Goal: Task Accomplishment & Management: Use online tool/utility

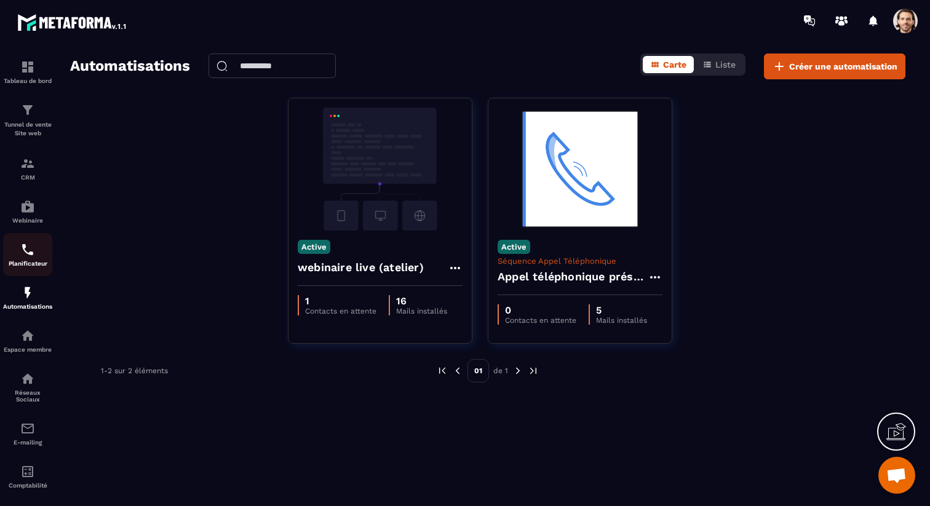
click at [29, 255] on img at bounding box center [27, 249] width 15 height 15
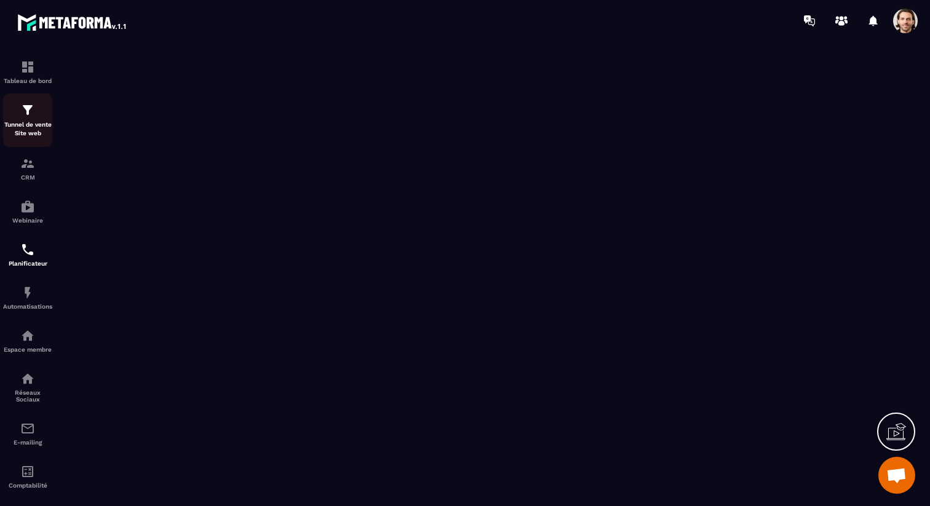
click at [31, 132] on p "Tunnel de vente Site web" at bounding box center [27, 129] width 49 height 17
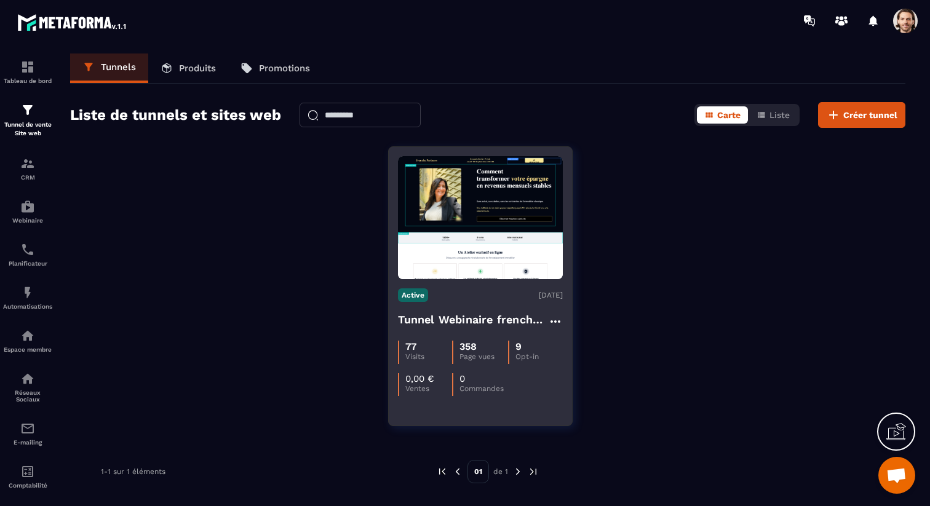
click at [464, 319] on h4 "Tunnel Webinaire frenchy partners" at bounding box center [473, 319] width 150 height 17
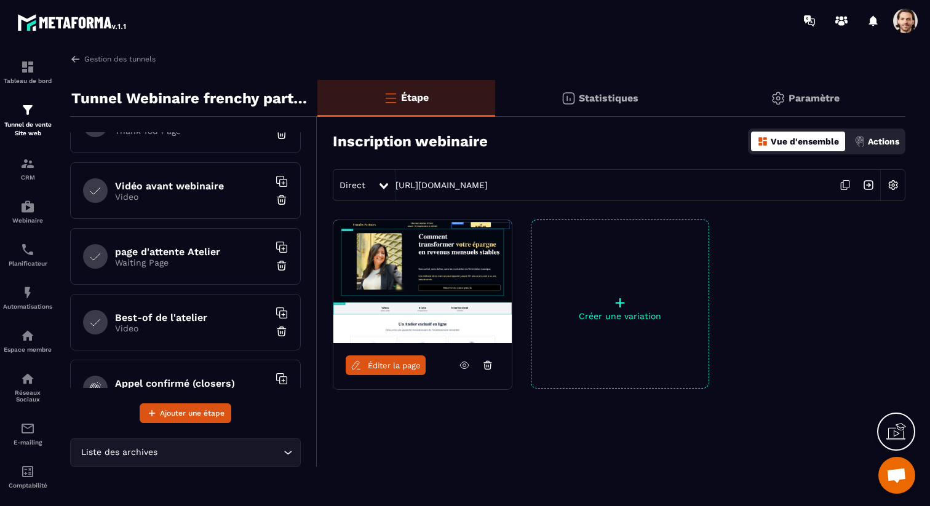
scroll to position [104, 0]
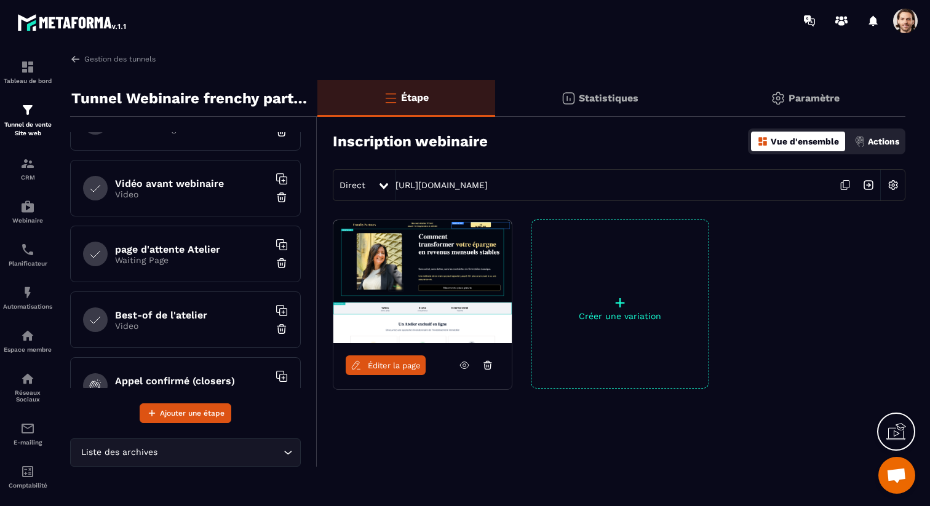
click at [168, 319] on h6 "Best-of de l'atelier" at bounding box center [192, 315] width 154 height 12
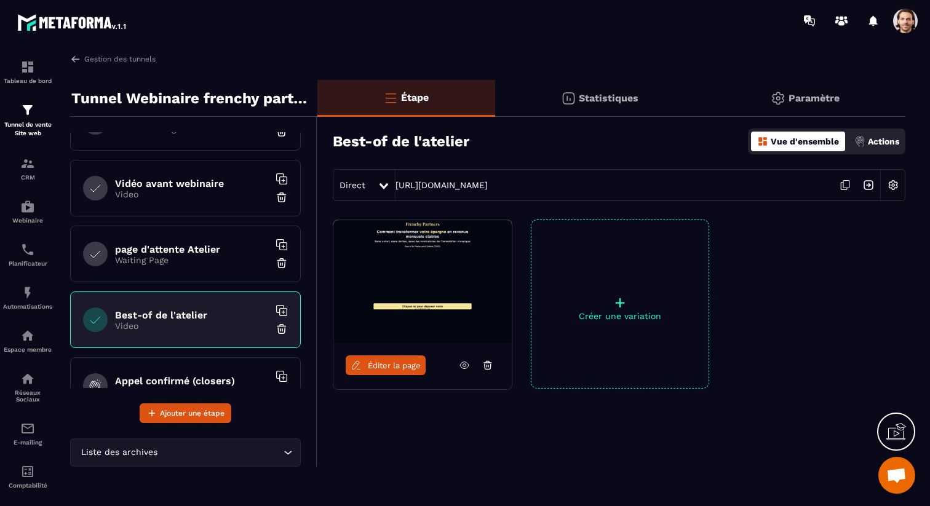
click at [414, 359] on link "Éditer la page" at bounding box center [386, 365] width 80 height 20
